Goal: Use online tool/utility: Utilize a website feature to perform a specific function

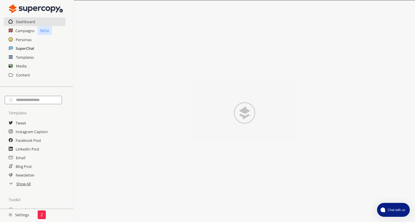
click at [31, 49] on h2 "SuperChat" at bounding box center [25, 48] width 19 height 9
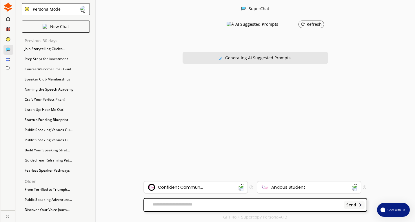
click at [240, 188] on img at bounding box center [240, 188] width 8 height 8
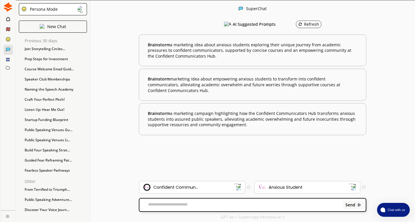
click at [172, 207] on textarea at bounding box center [239, 205] width 201 height 6
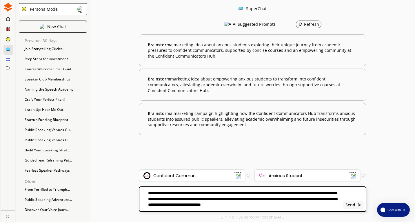
paste textarea "**********"
type textarea "**********"
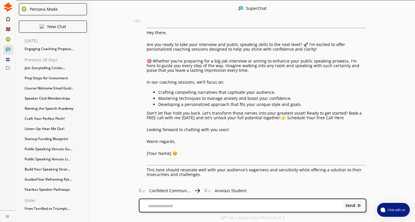
scroll to position [76, 0]
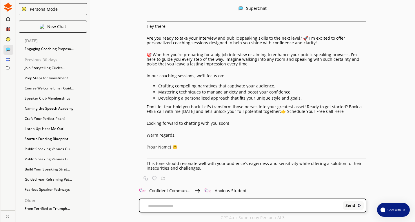
click at [124, 133] on div "I have my services up on Linkedin and people are beginning to respond. I need a…" at bounding box center [252, 101] width 325 height 162
click at [155, 206] on textarea at bounding box center [239, 206] width 201 height 5
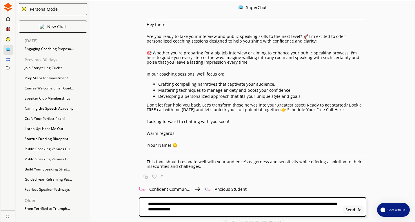
type textarea "**********"
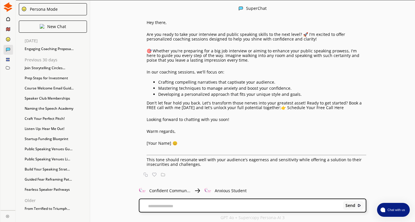
scroll to position [0, 0]
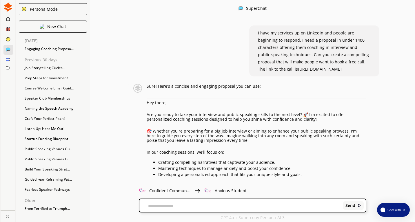
click at [7, 6] on img at bounding box center [8, 7] width 10 height 10
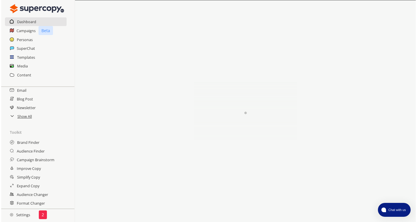
scroll to position [76, 0]
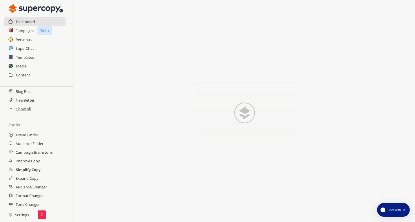
click at [23, 170] on h2 "Simplify Copy" at bounding box center [28, 169] width 25 height 9
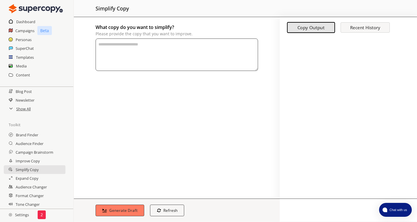
click at [111, 47] on textarea "What copy do you want to simplify? Please provide the copy that you want to imp…" at bounding box center [177, 55] width 162 height 32
paste textarea "**********"
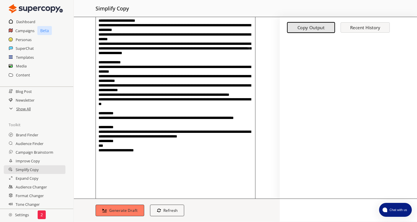
scroll to position [168, 0]
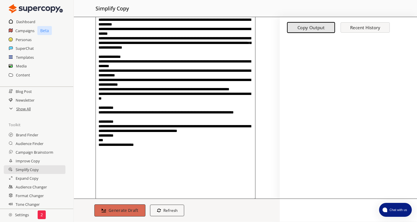
click at [126, 211] on b "Generate Draft" at bounding box center [124, 211] width 30 height 6
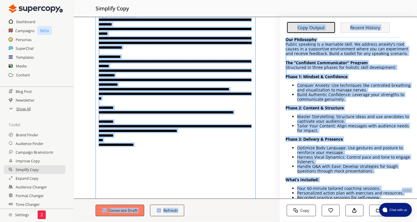
scroll to position [0, 0]
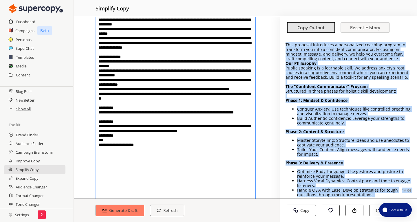
drag, startPoint x: 362, startPoint y: 182, endPoint x: 285, endPoint y: 44, distance: 157.6
click at [285, 44] on div "This proposal introduces a personalized coaching program to transform you into …" at bounding box center [348, 125] width 137 height 193
drag, startPoint x: 285, startPoint y: 44, endPoint x: 292, endPoint y: 53, distance: 10.9
copy div "This proposal introduces a personalized coaching program to transform you into …"
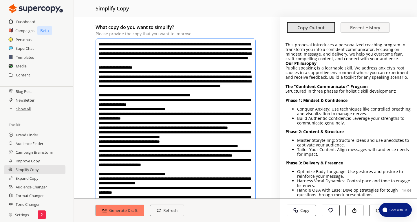
drag, startPoint x: 150, startPoint y: 188, endPoint x: 91, endPoint y: 8, distance: 189.4
click at [91, 8] on div "Menu simplify copy What copy do you want to simplify? Please provide the copy t…" at bounding box center [245, 111] width 343 height 222
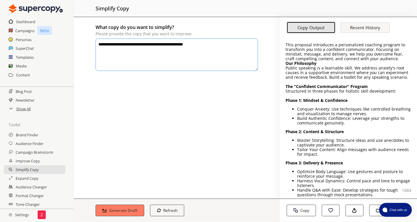
paste textarea "**********"
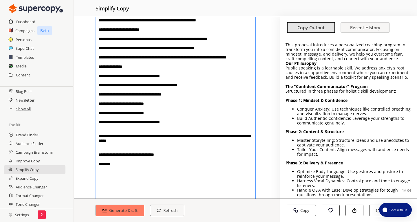
scroll to position [140, 0]
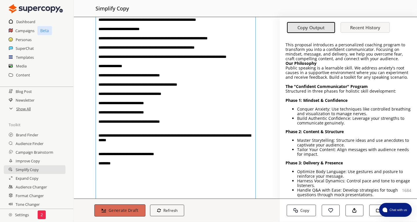
type textarea "**********"
click at [121, 206] on button "Generate Draft" at bounding box center [119, 210] width 51 height 12
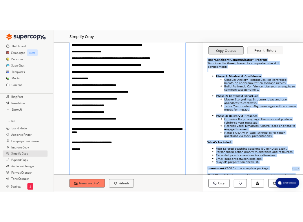
scroll to position [0, 0]
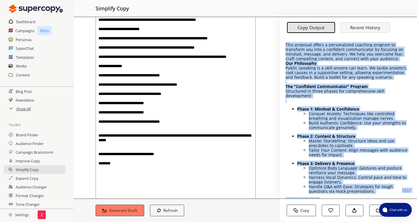
drag, startPoint x: 362, startPoint y: 182, endPoint x: 281, endPoint y: 30, distance: 171.8
click at [281, 30] on div "This proposal offers a personalized coaching program to transform you into a co…" at bounding box center [348, 125] width 137 height 193
drag, startPoint x: 281, startPoint y: 30, endPoint x: 303, endPoint y: 60, distance: 37.9
copy div "This proposal offers a personalized coaching program to transform you into a co…"
